Goal: Find specific page/section: Find specific page/section

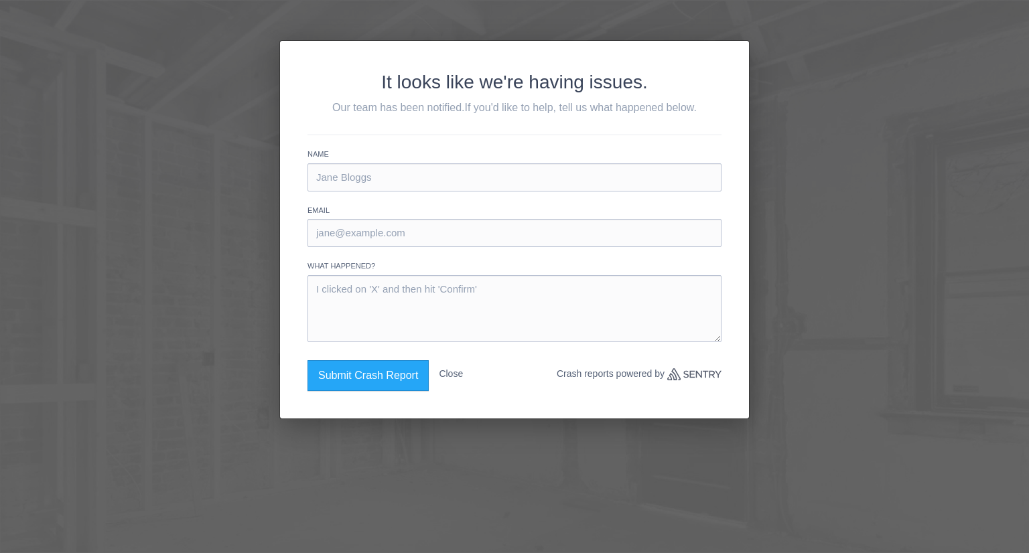
click at [461, 370] on button "Close" at bounding box center [451, 374] width 24 height 27
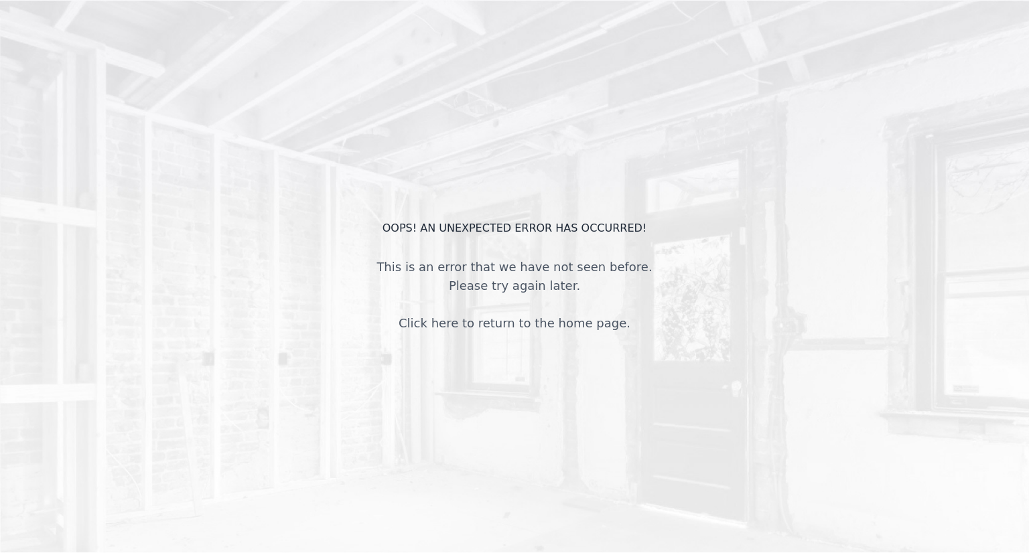
click at [527, 322] on link "Click here to return to the home page." at bounding box center [515, 323] width 232 height 14
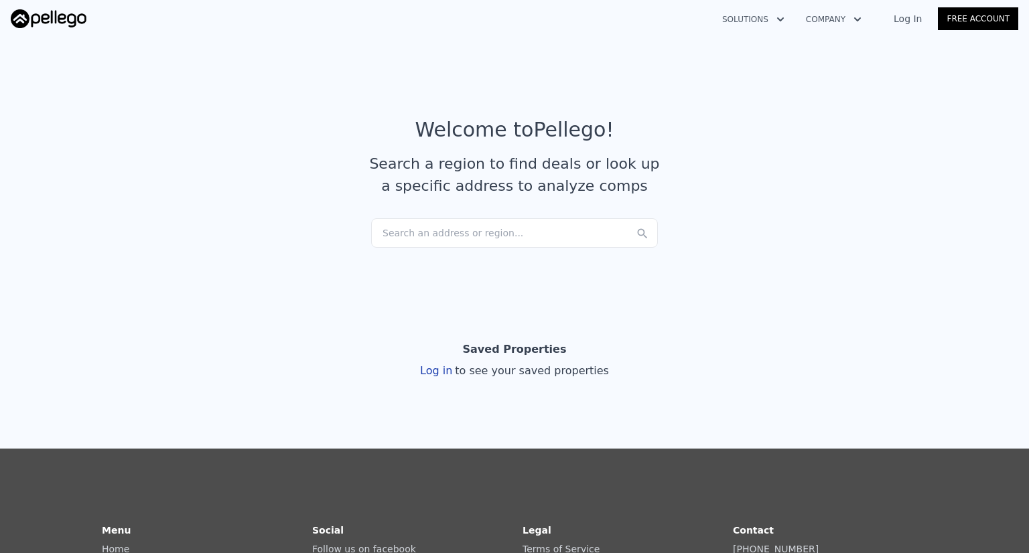
click at [453, 237] on div "Search an address or region..." at bounding box center [514, 232] width 287 height 29
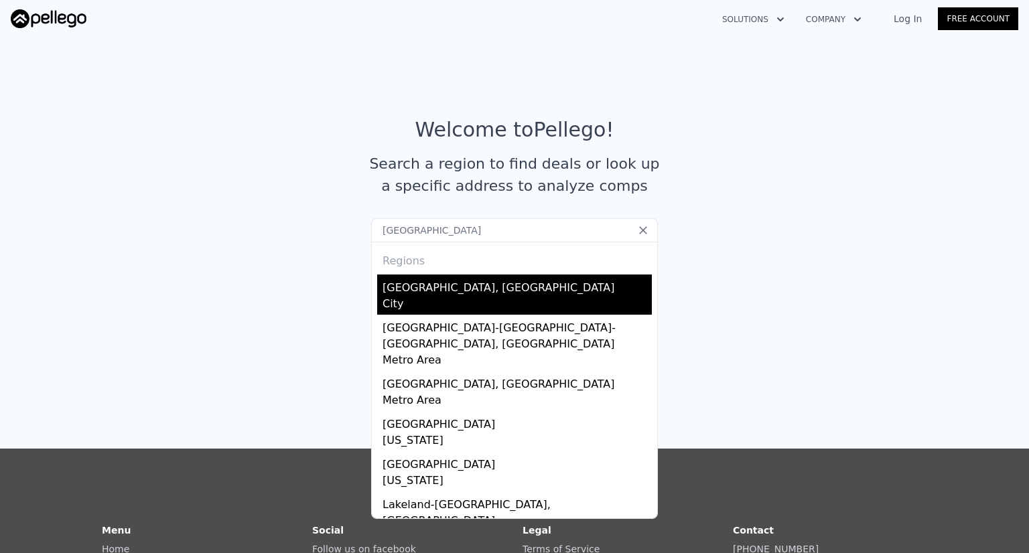
type input "saranac lake"
click at [418, 286] on div "Saranac Lake, NY" at bounding box center [517, 285] width 269 height 21
